Goal: Transaction & Acquisition: Purchase product/service

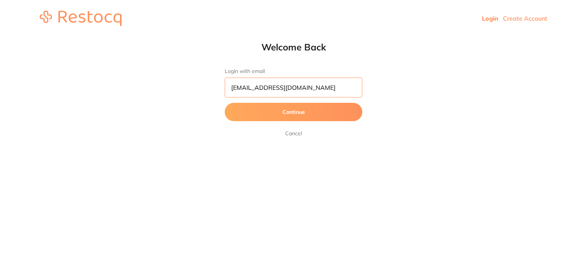
click at [296, 87] on input "[EMAIL_ADDRESS][DOMAIN_NAME]" at bounding box center [294, 88] width 138 height 20
type input "[EMAIL_ADDRESS][DOMAIN_NAME]"
click at [270, 114] on button "Continue" at bounding box center [294, 112] width 138 height 18
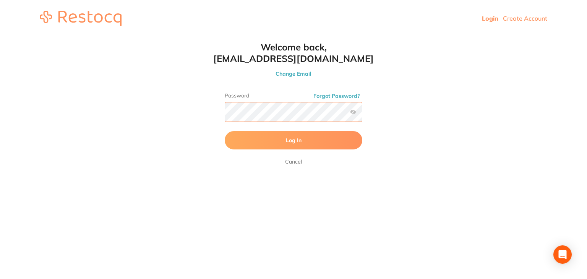
click at [225, 131] on button "Log In" at bounding box center [294, 140] width 138 height 18
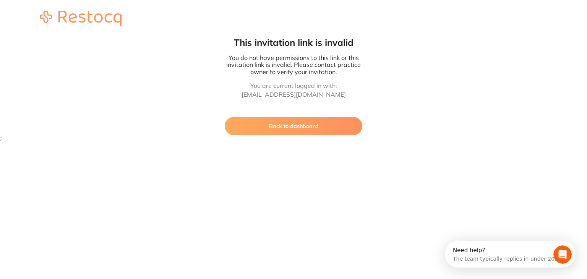
click at [301, 131] on button "Back to dashboard" at bounding box center [294, 126] width 138 height 18
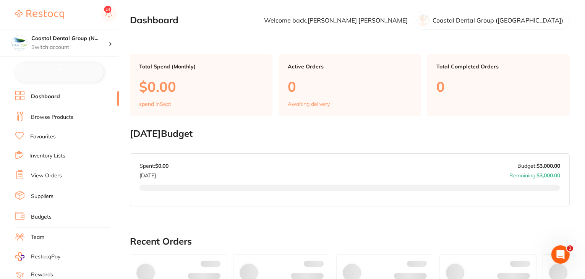
click at [56, 153] on link "Inventory Lists" at bounding box center [47, 156] width 36 height 8
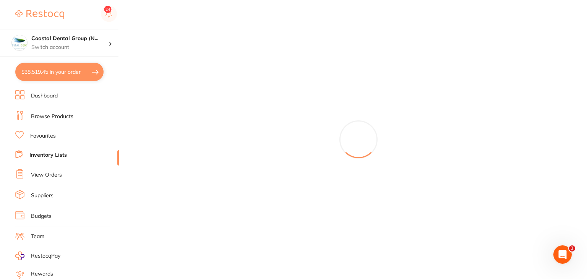
checkbox input "false"
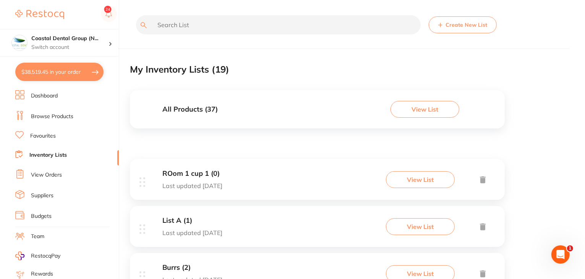
click at [457, 25] on button "Create New List" at bounding box center [463, 24] width 68 height 17
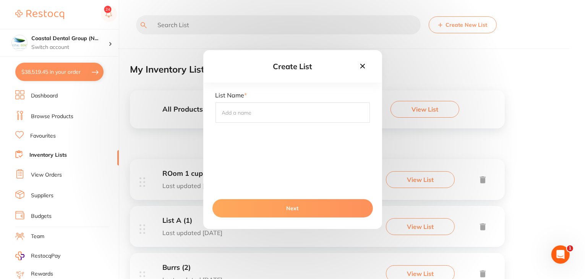
click at [362, 64] on icon at bounding box center [363, 66] width 8 height 8
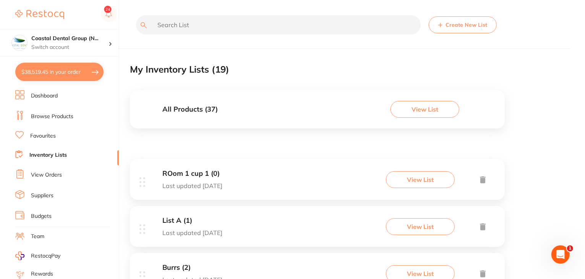
click at [43, 116] on link "Browse Products" at bounding box center [52, 117] width 42 height 8
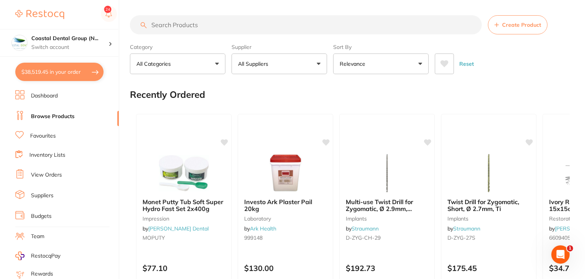
click at [47, 154] on link "Inventory Lists" at bounding box center [47, 155] width 36 height 8
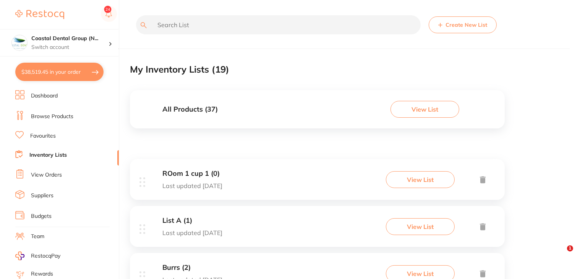
click at [482, 25] on button "Create New List" at bounding box center [463, 24] width 68 height 17
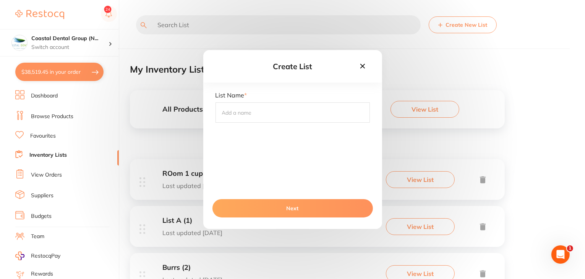
click at [250, 113] on input "text" at bounding box center [293, 112] width 154 height 20
type input "Test 1"
click at [294, 208] on button "Next" at bounding box center [293, 208] width 161 height 18
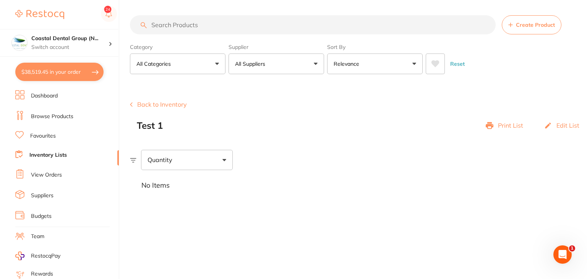
click at [64, 115] on link "Browse Products" at bounding box center [52, 117] width 42 height 8
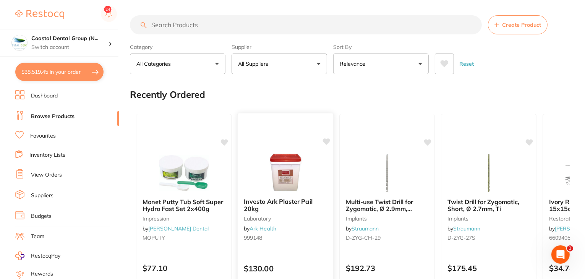
click at [285, 244] on div "Investo Ark Plaster Pail 20kg laboratory by Ark Health 999148" at bounding box center [286, 221] width 96 height 58
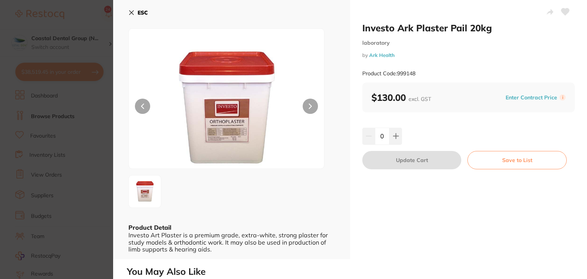
click at [499, 159] on button "Save to List" at bounding box center [516, 160] width 99 height 18
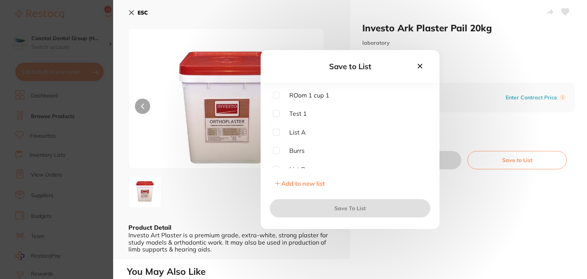
click at [276, 114] on input "checkbox" at bounding box center [276, 113] width 7 height 7
checkbox input "true"
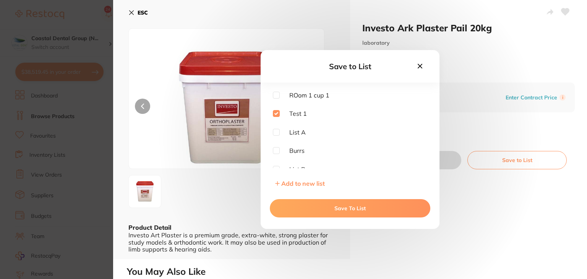
drag, startPoint x: 368, startPoint y: 203, endPoint x: 419, endPoint y: 151, distance: 71.9
click at [368, 203] on button "Save To List" at bounding box center [350, 208] width 161 height 18
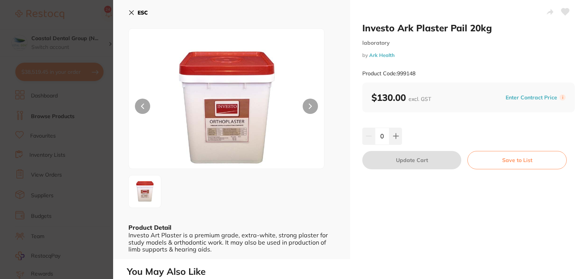
click at [131, 14] on icon at bounding box center [131, 13] width 6 height 6
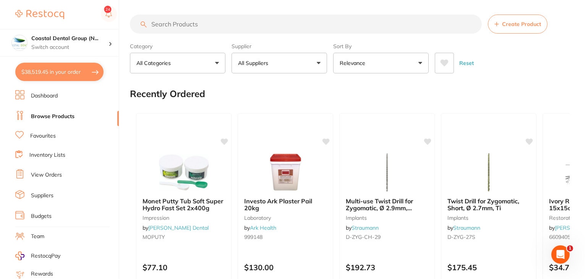
click at [59, 154] on link "Inventory Lists" at bounding box center [47, 155] width 36 height 8
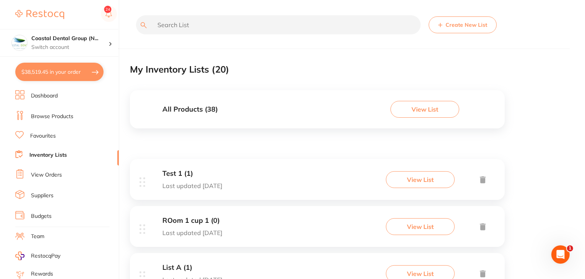
click at [420, 169] on div "Test 1 (1) Last updated [DATE] View List" at bounding box center [317, 179] width 375 height 41
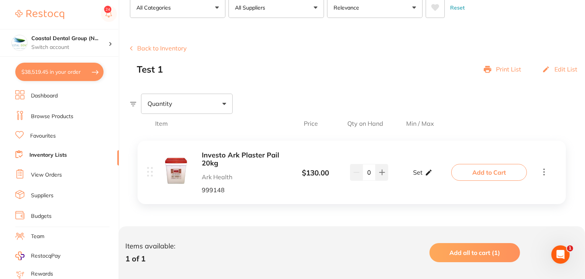
click at [416, 172] on p "Set" at bounding box center [418, 172] width 10 height 7
click at [416, 175] on input "0" at bounding box center [411, 176] width 15 height 12
type input "2"
drag, startPoint x: 436, startPoint y: 175, endPoint x: 445, endPoint y: 218, distance: 43.3
click at [436, 176] on input "0" at bounding box center [433, 176] width 15 height 12
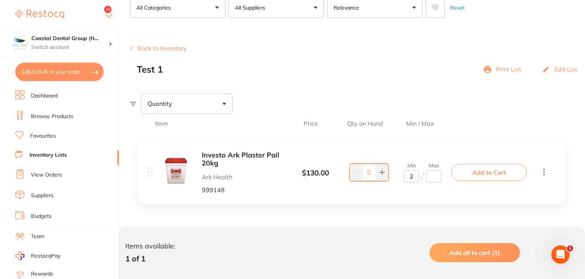
type input "4"
click at [380, 172] on icon at bounding box center [382, 172] width 5 height 5
type input "1"
click at [478, 250] on span "Add all to cart (1)" at bounding box center [475, 253] width 51 height 8
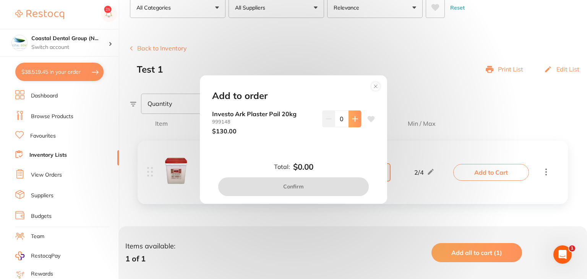
click at [352, 117] on icon at bounding box center [355, 119] width 6 height 6
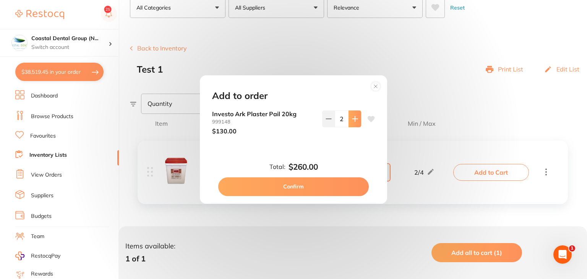
click at [352, 117] on icon at bounding box center [355, 119] width 6 height 6
type input "3"
click at [288, 184] on button "Confirm" at bounding box center [293, 186] width 151 height 18
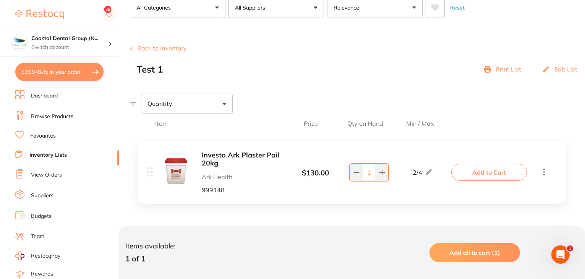
click at [52, 74] on button "$38,948.45 in your order" at bounding box center [59, 72] width 88 height 18
checkbox input "true"
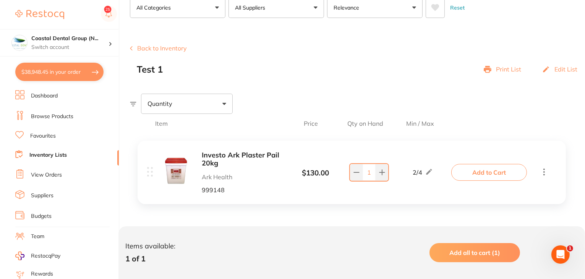
checkbox input "true"
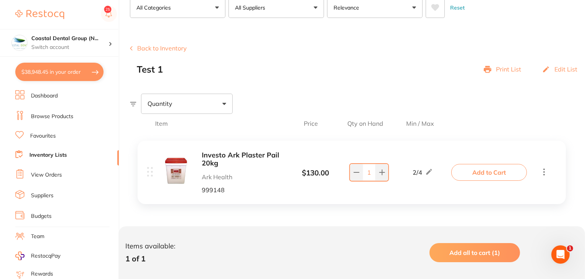
checkbox input "true"
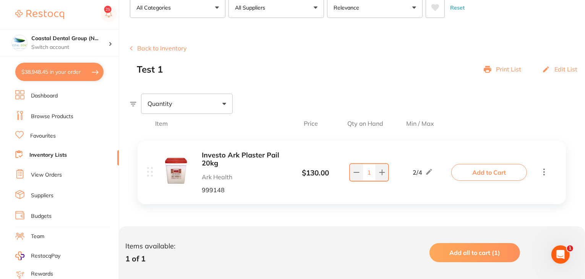
checkbox input "true"
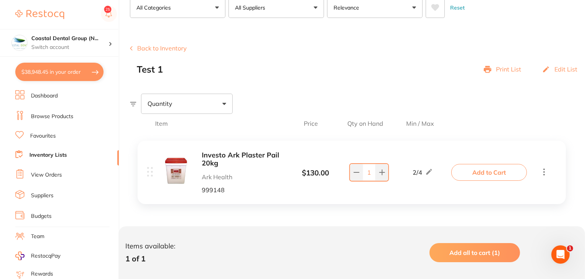
checkbox input "true"
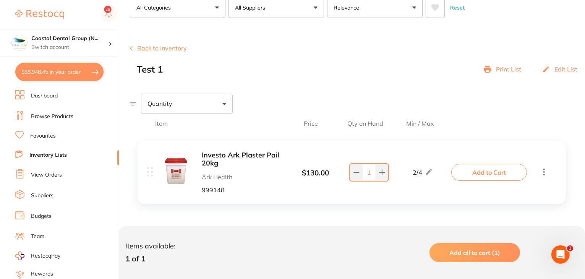
checkbox input "true"
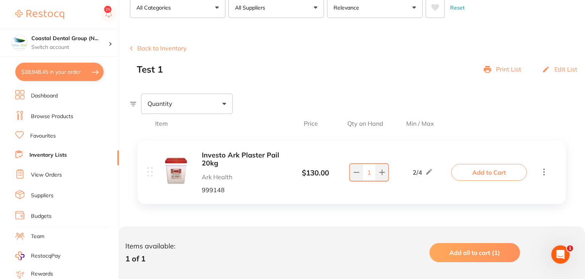
checkbox input "true"
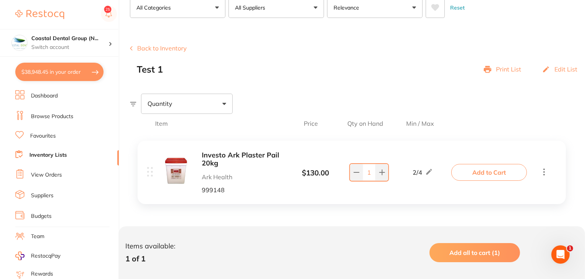
checkbox input "true"
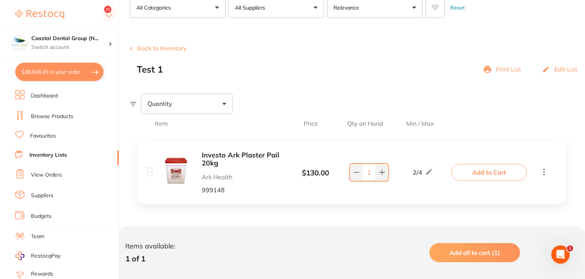
checkbox input "true"
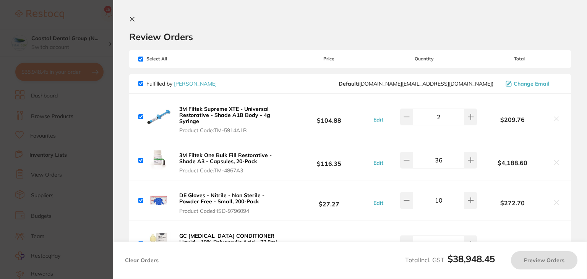
click at [141, 60] on input "checkbox" at bounding box center [140, 59] width 5 height 5
checkbox input "false"
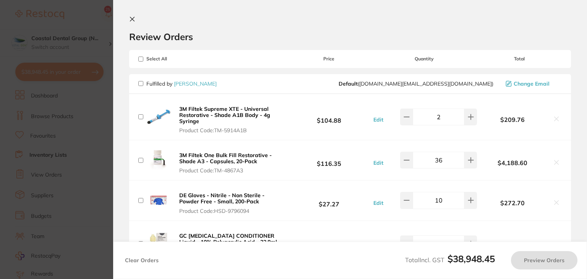
checkbox input "false"
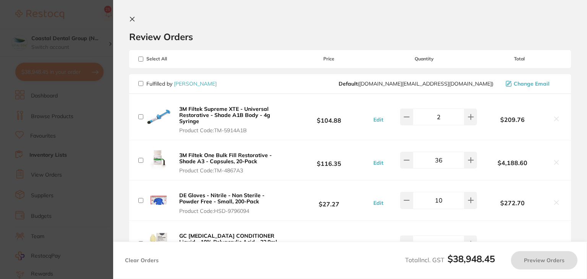
checkbox input "false"
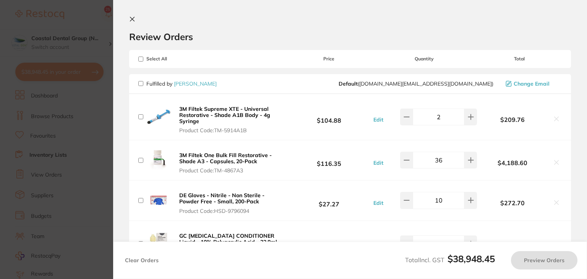
checkbox input "false"
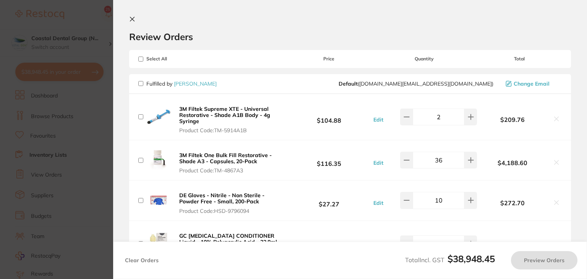
checkbox input "false"
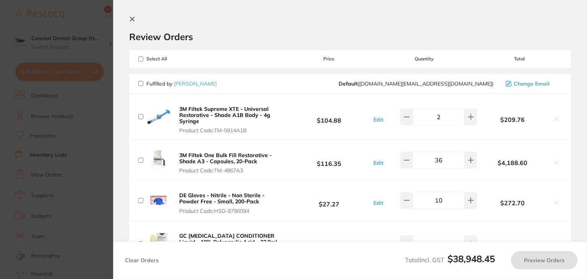
checkbox input "false"
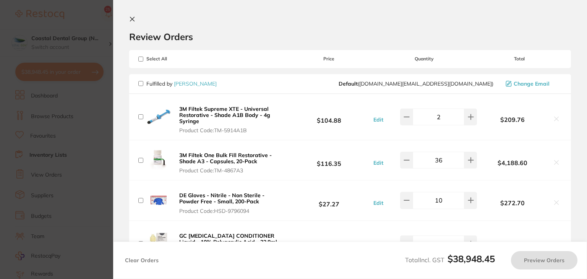
checkbox input "false"
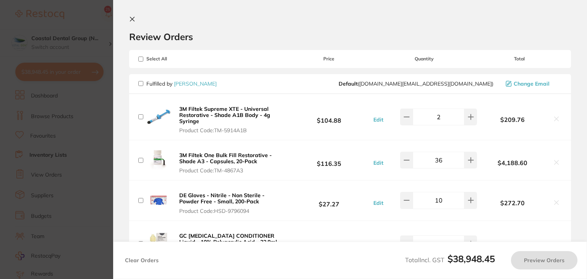
checkbox input "false"
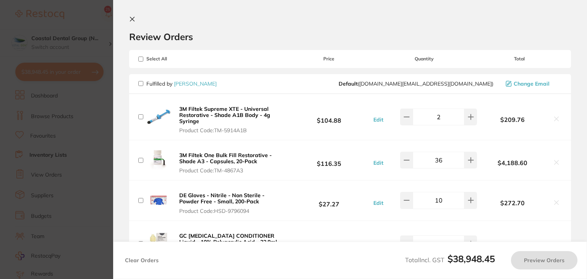
checkbox input "false"
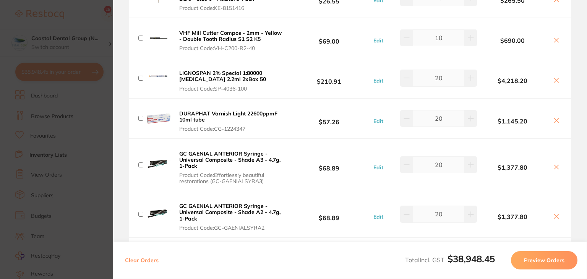
checkbox input "true"
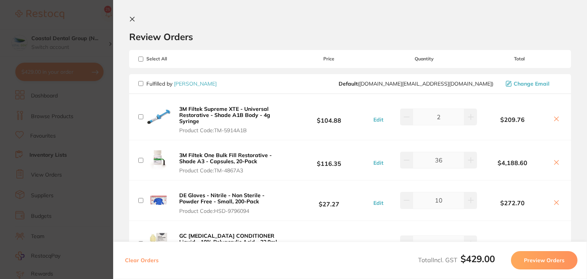
click at [131, 18] on icon at bounding box center [132, 19] width 6 height 6
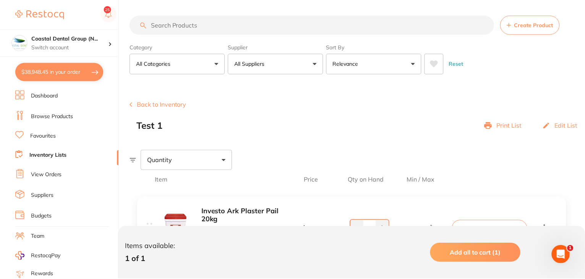
scroll to position [56, 0]
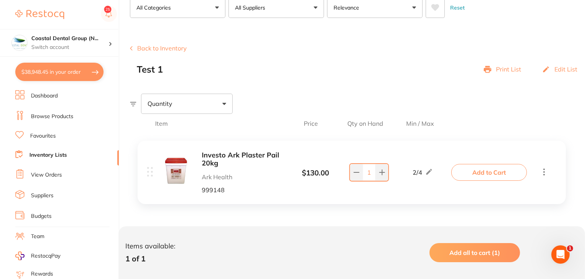
click at [50, 95] on link "Dashboard" at bounding box center [44, 96] width 27 height 8
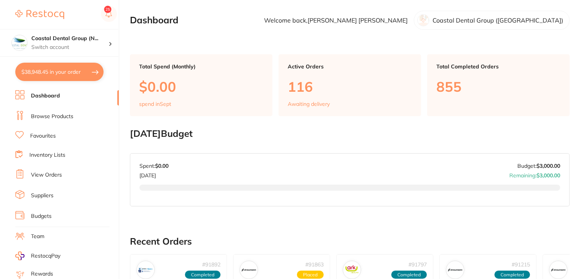
click at [61, 71] on button "$38,948.45 in your order" at bounding box center [59, 72] width 88 height 18
checkbox input "true"
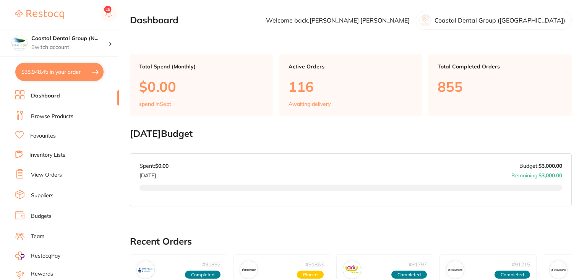
checkbox input "true"
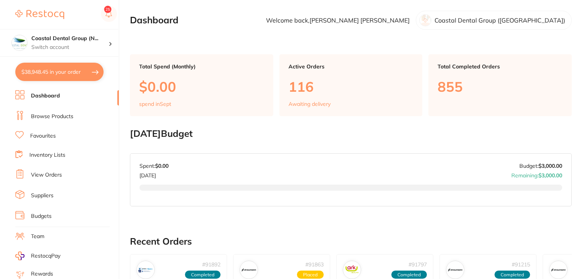
checkbox input "true"
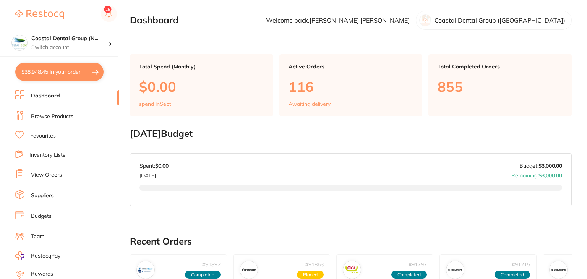
checkbox input "true"
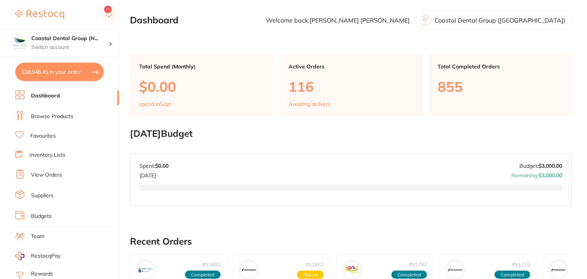
checkbox input "true"
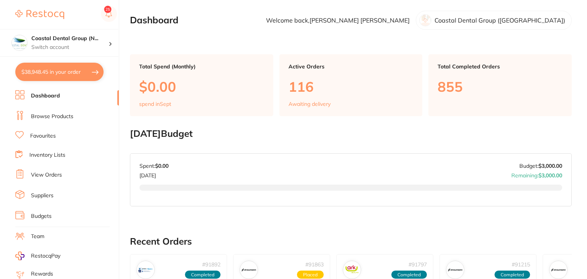
checkbox input "true"
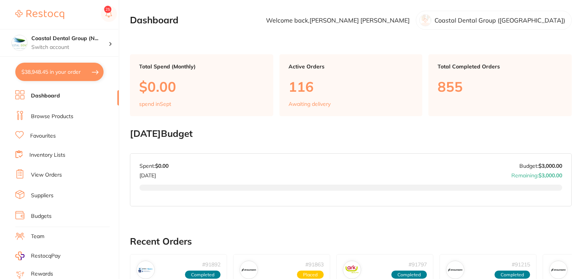
checkbox input "true"
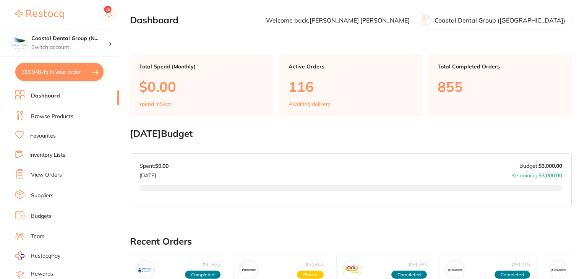
checkbox input "true"
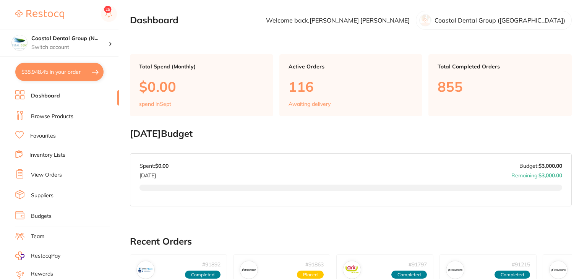
checkbox input "true"
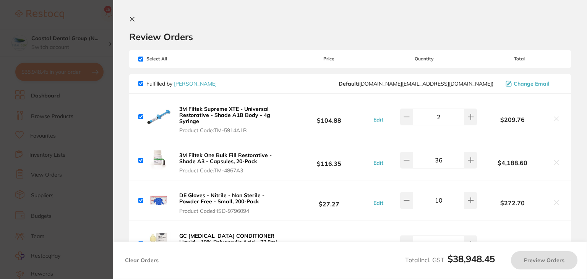
drag, startPoint x: 140, startPoint y: 58, endPoint x: 143, endPoint y: 61, distance: 4.5
click at [140, 58] on input "checkbox" at bounding box center [140, 59] width 5 height 5
checkbox input "false"
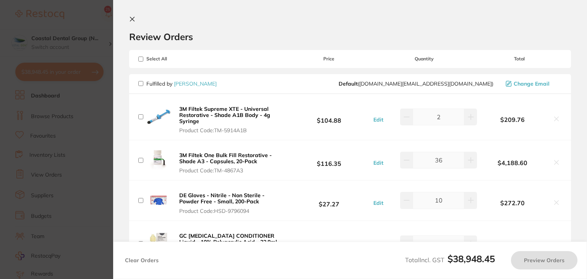
checkbox input "false"
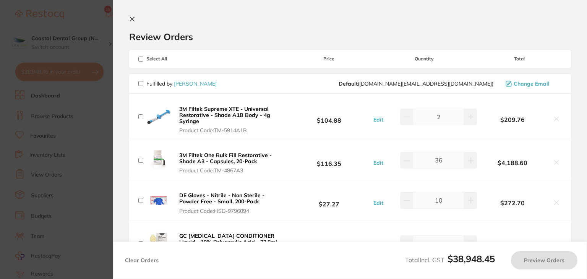
checkbox input "false"
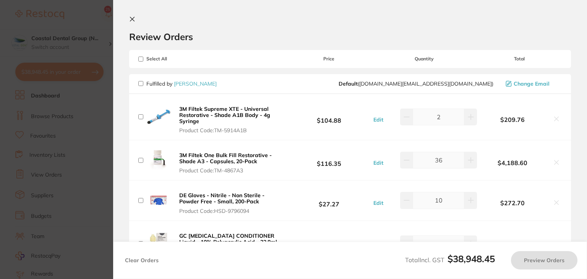
checkbox input "false"
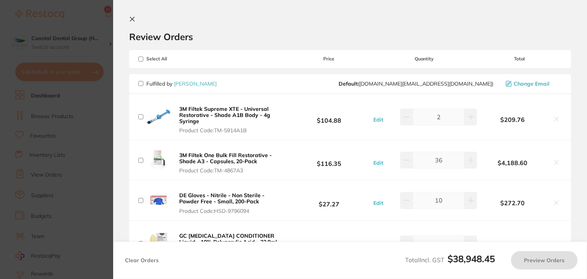
checkbox input "false"
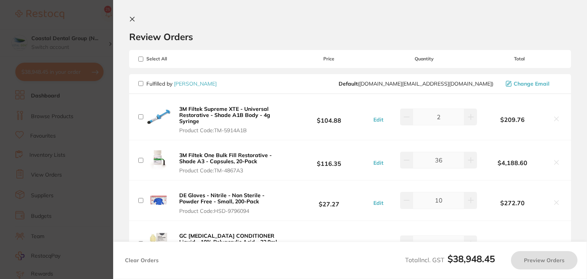
checkbox input "false"
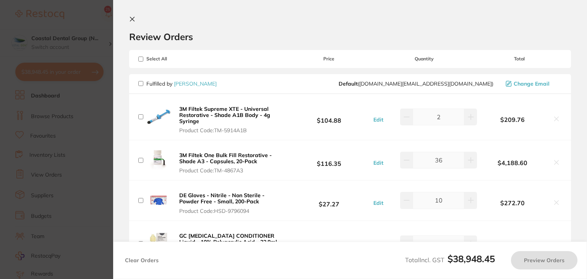
checkbox input "false"
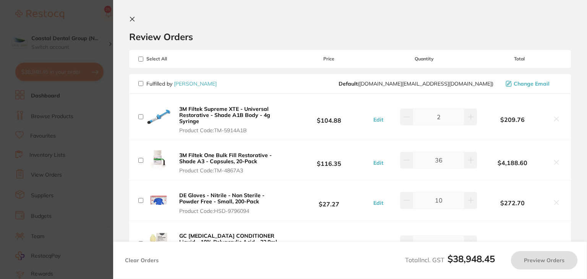
checkbox input "false"
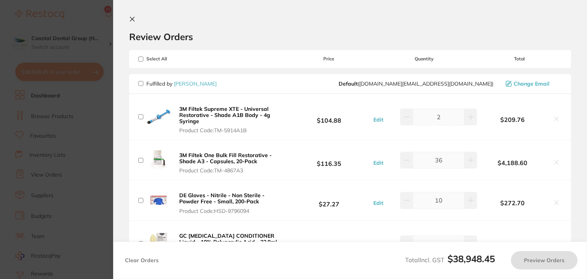
checkbox input "false"
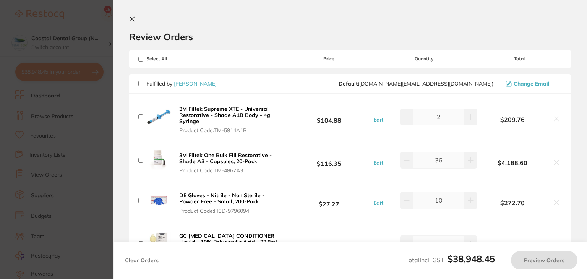
checkbox input "false"
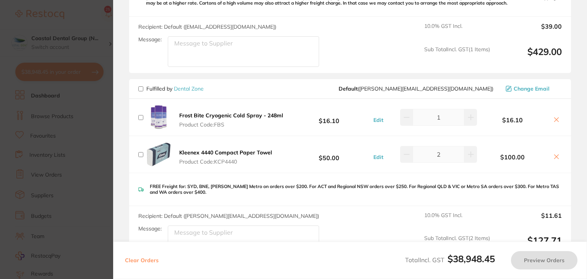
scroll to position [1330, 0]
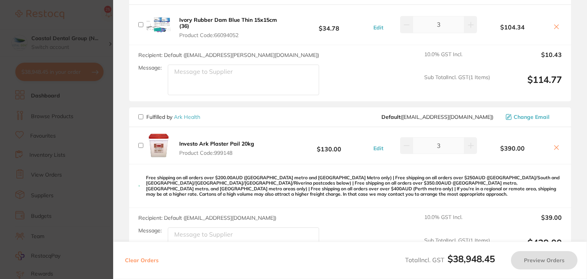
click at [139, 114] on input "checkbox" at bounding box center [140, 116] width 5 height 5
checkbox input "true"
click at [537, 258] on button "Preview Orders" at bounding box center [544, 260] width 67 height 18
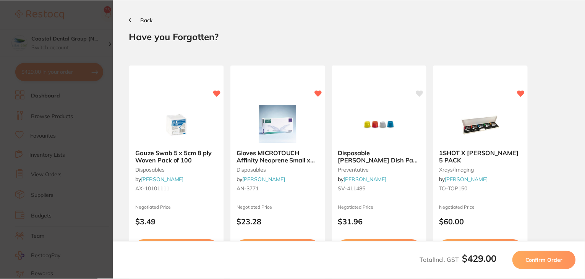
scroll to position [0, 0]
click at [542, 255] on button "Confirm Order" at bounding box center [545, 260] width 63 height 18
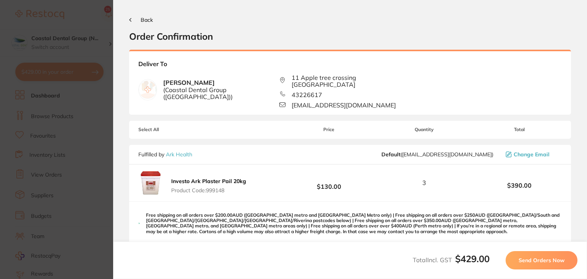
click at [535, 261] on span "Send Orders Now" at bounding box center [542, 260] width 46 height 7
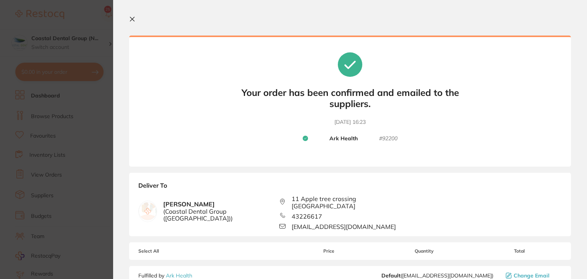
click at [131, 19] on icon at bounding box center [132, 19] width 4 height 4
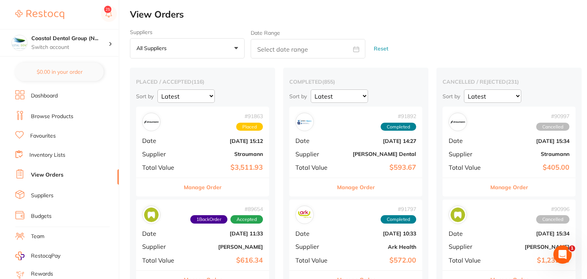
click at [52, 172] on link "View Orders" at bounding box center [47, 175] width 32 height 8
checkbox input "false"
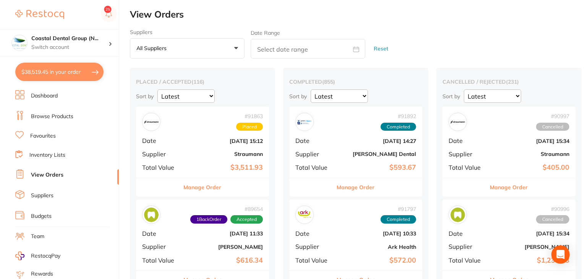
click at [60, 113] on link "Browse Products" at bounding box center [52, 117] width 42 height 8
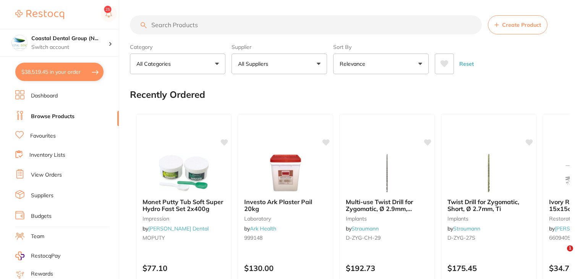
click at [49, 174] on link "View Orders" at bounding box center [46, 175] width 31 height 8
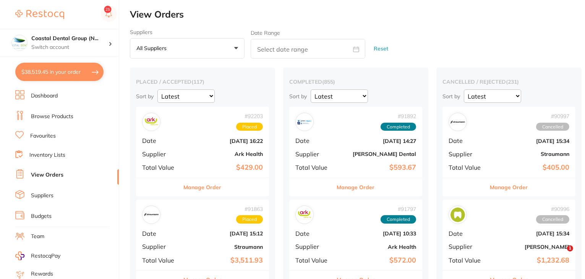
click at [201, 192] on button "Manage Order" at bounding box center [203, 187] width 38 height 18
